Goal: Navigation & Orientation: Find specific page/section

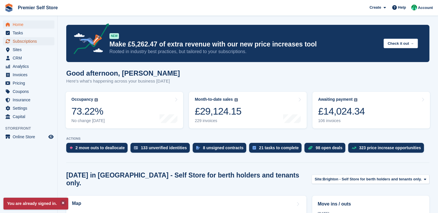
click at [24, 43] on span "Subscriptions" at bounding box center [30, 41] width 35 height 8
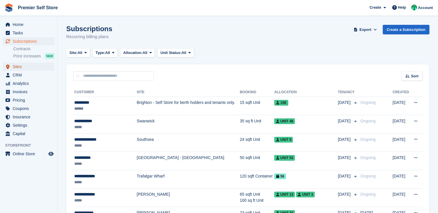
click at [29, 69] on span "Sites" at bounding box center [30, 66] width 35 height 8
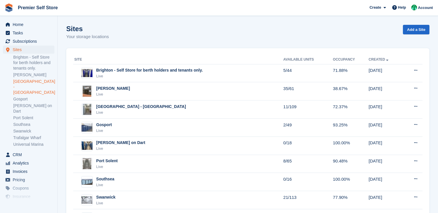
click at [28, 87] on link "[GEOGRAPHIC_DATA] - [GEOGRAPHIC_DATA]" at bounding box center [33, 87] width 41 height 16
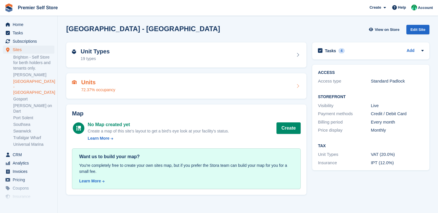
click at [111, 86] on div "Units 72.37% occupancy" at bounding box center [98, 86] width 34 height 14
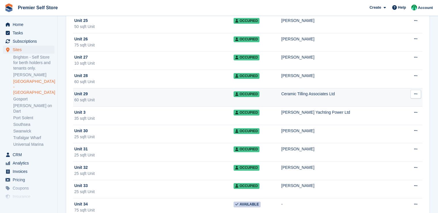
scroll to position [720, 0]
